Goal: Task Accomplishment & Management: Complete application form

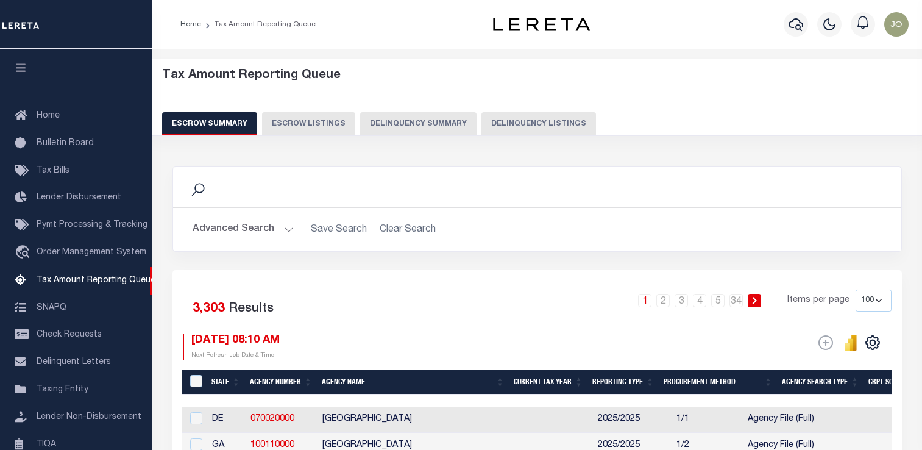
select select "100"
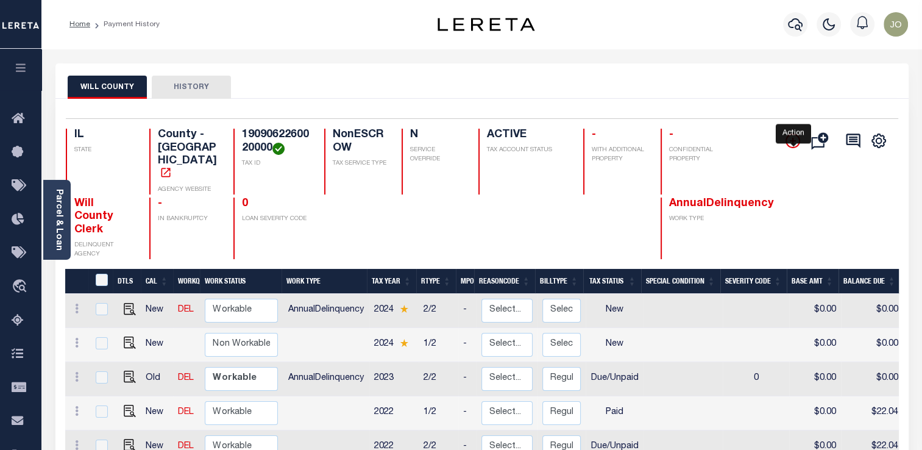
click at [793, 139] on icon "" at bounding box center [793, 141] width 6 height 6
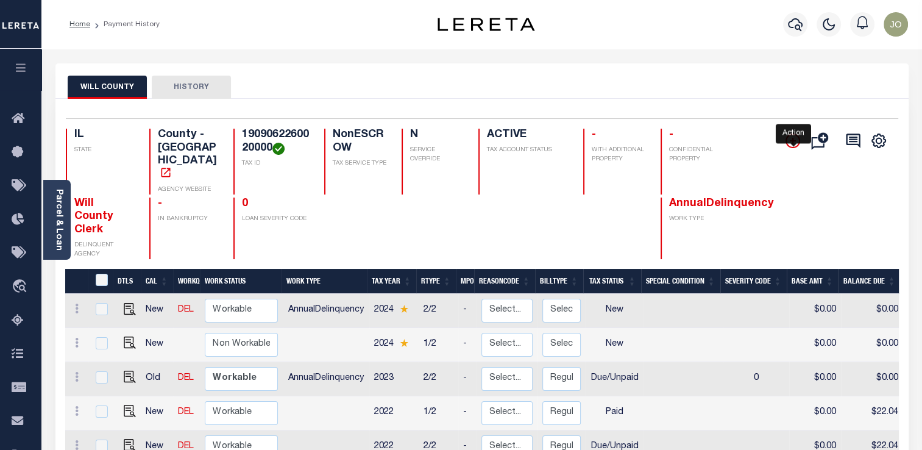
click at [793, 139] on icon "" at bounding box center [793, 141] width 6 height 6
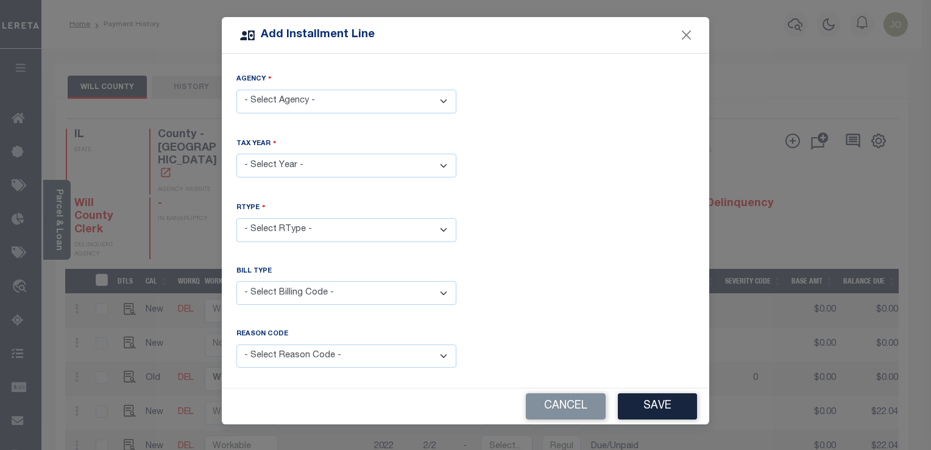
click at [355, 104] on select "- Select Agency - WILL COUNTY - County" at bounding box center [346, 102] width 220 height 24
select select "1719700000"
click at [236, 90] on select "- Select Agency - WILL COUNTY - County" at bounding box center [346, 102] width 220 height 24
click at [296, 155] on select "- Select Year - 2002 2005 2006 2007 2008 2009 2010 2011 2012 2013 2014 2015 201…" at bounding box center [346, 166] width 220 height 24
select select "2002"
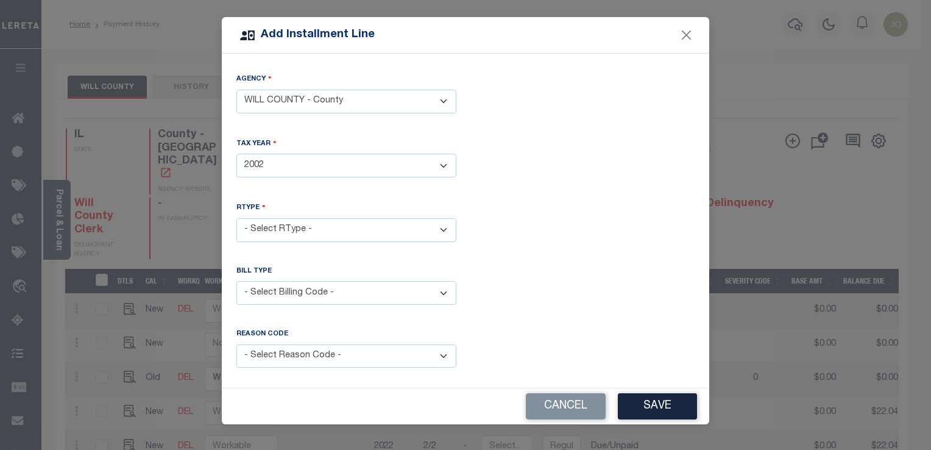
click at [236, 154] on select "- Select Year - 2002 2005 2006 2007 2008 2009 2010 2011 2012 2013 2014 2015 201…" at bounding box center [346, 166] width 220 height 24
click at [292, 227] on select "- Select RType - 1/2 2/2" at bounding box center [346, 230] width 220 height 24
select select "0"
click at [236, 218] on select "- Select RType - 1/2 2/2" at bounding box center [346, 230] width 220 height 24
click at [283, 227] on select "- Select Billing Code - Regular Delinquent Supplemental Corrected/Adjusted Bill…" at bounding box center [346, 293] width 220 height 24
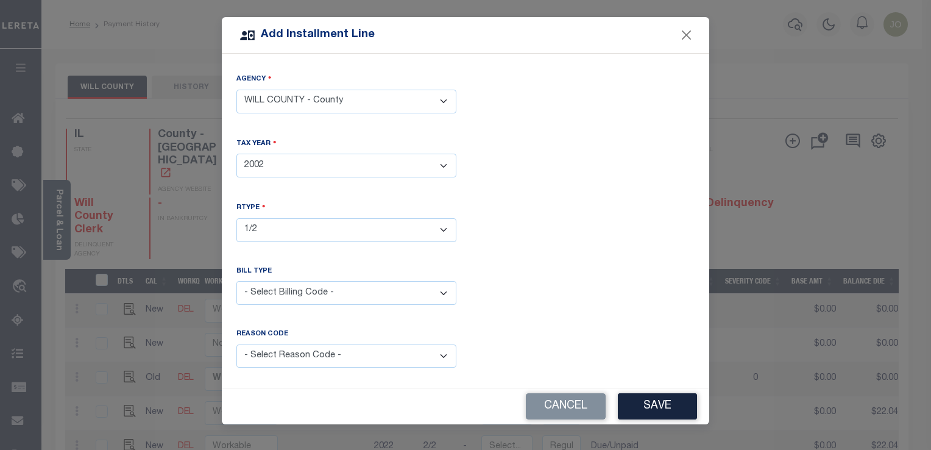
select select "1"
click at [236, 227] on select "- Select Billing Code - Regular Delinquent Supplemental Corrected/Adjusted Bill…" at bounding box center [346, 293] width 220 height 24
click at [278, 227] on select "- Select Reason Code - Payment Reversal Taxable Value Change Assessment Change …" at bounding box center [346, 356] width 220 height 24
select select "11"
click at [236, 227] on select "- Select Reason Code - Payment Reversal Taxable Value Change Assessment Change …" at bounding box center [346, 356] width 220 height 24
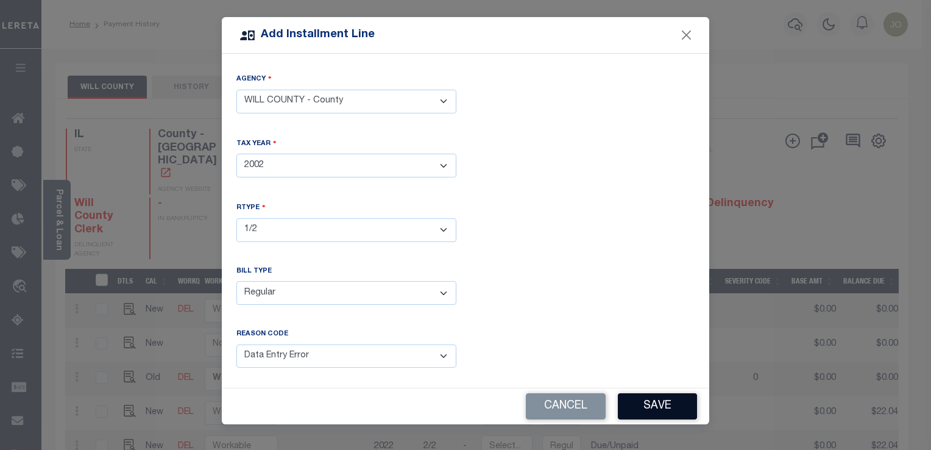
click at [643, 227] on button "Save" at bounding box center [657, 406] width 79 height 26
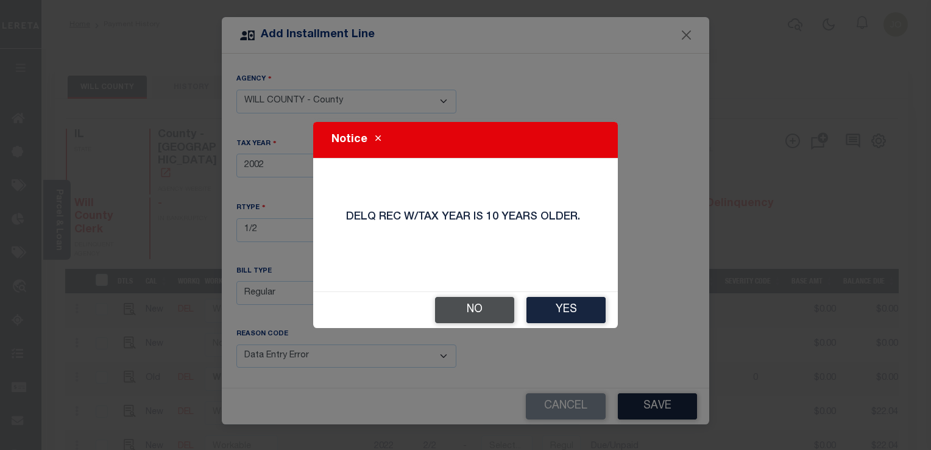
click at [487, 227] on button "No" at bounding box center [474, 310] width 79 height 26
